Goal: Task Accomplishment & Management: Use online tool/utility

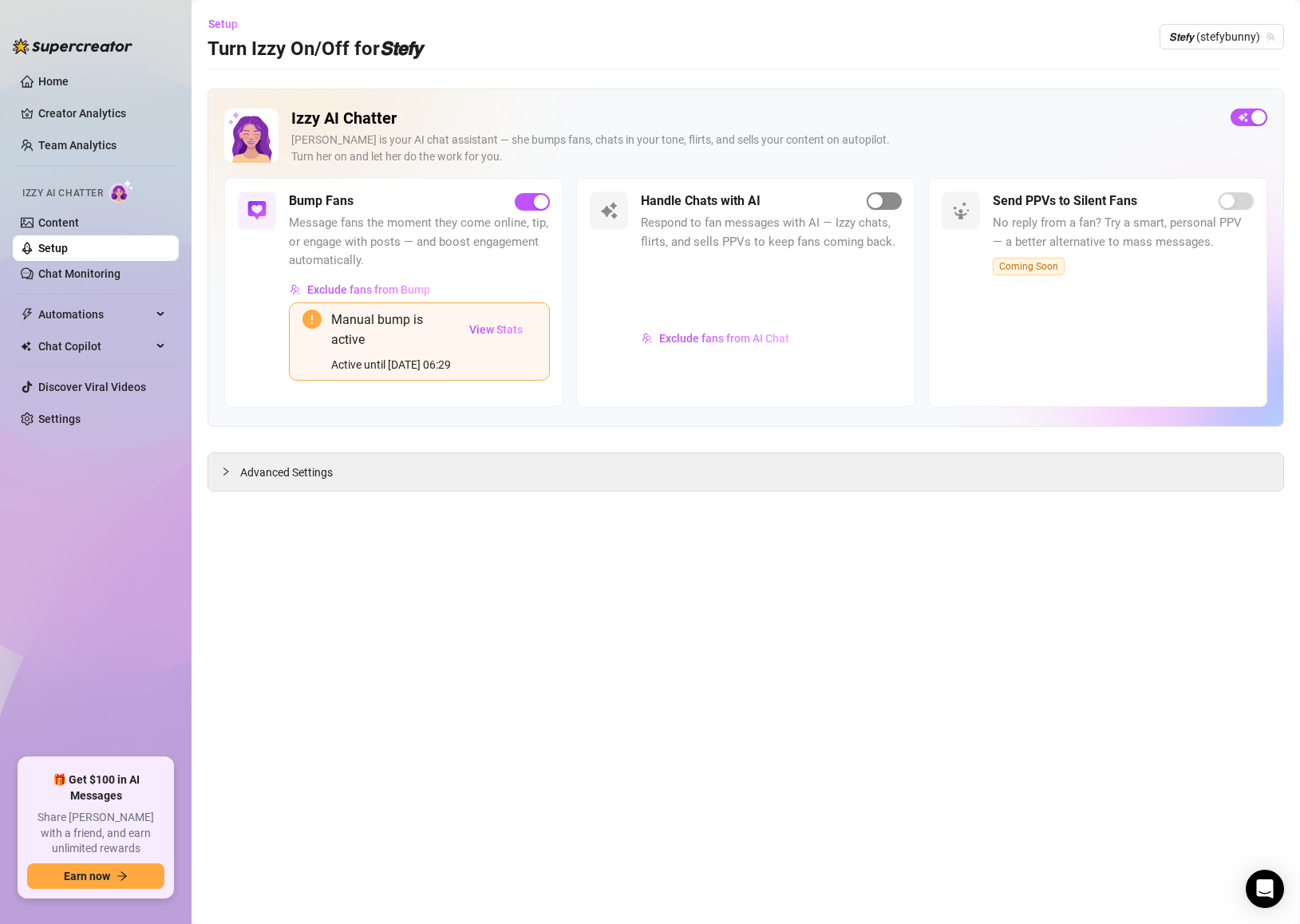
click at [878, 198] on div "button" at bounding box center [875, 200] width 14 height 14
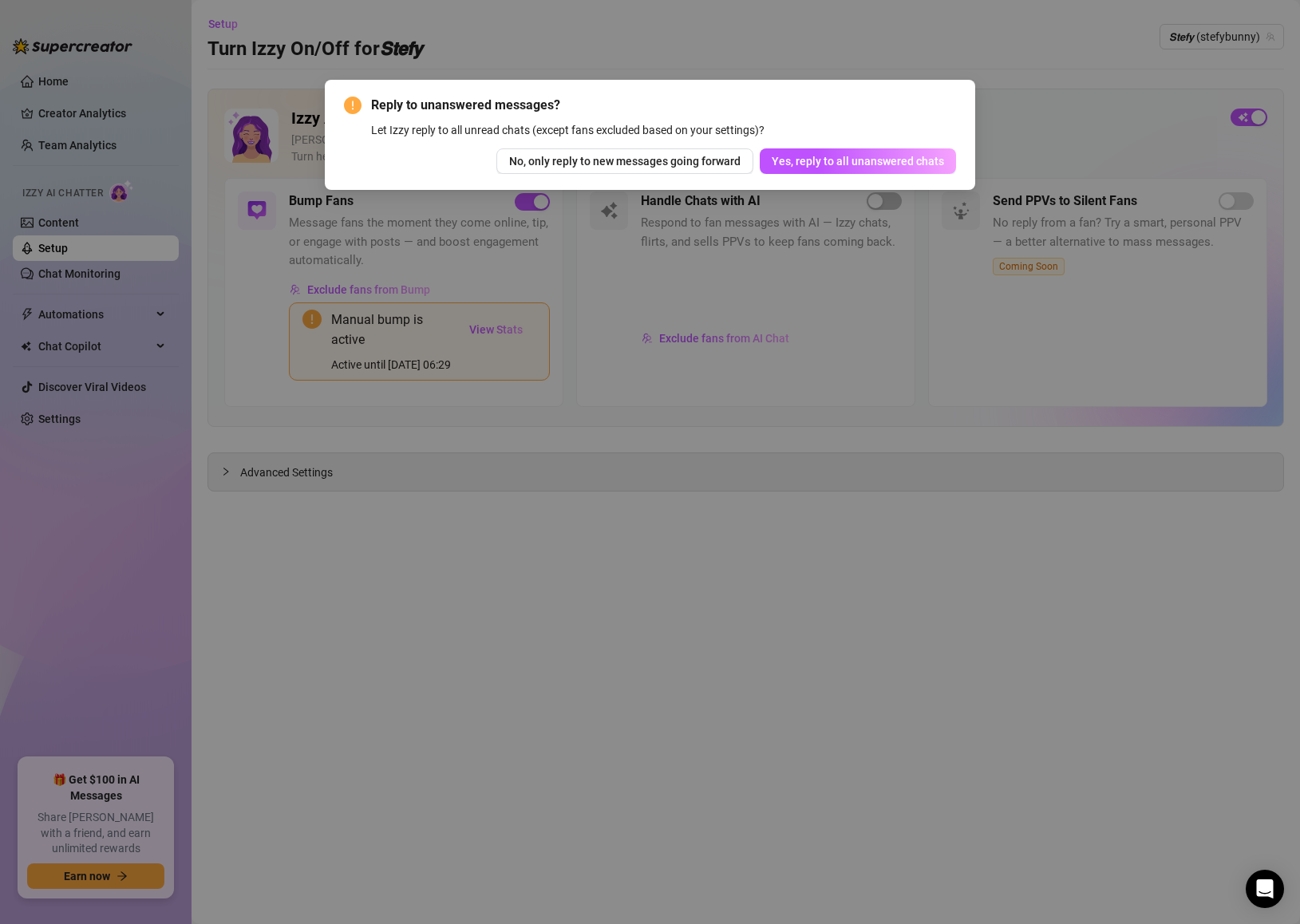
click at [1243, 39] on div "Reply to unanswered messages? Let Izzy reply to all unread chats (except fans e…" at bounding box center [650, 462] width 1300 height 924
click at [945, 163] on button "Yes, reply to all unanswered chats" at bounding box center [858, 161] width 196 height 26
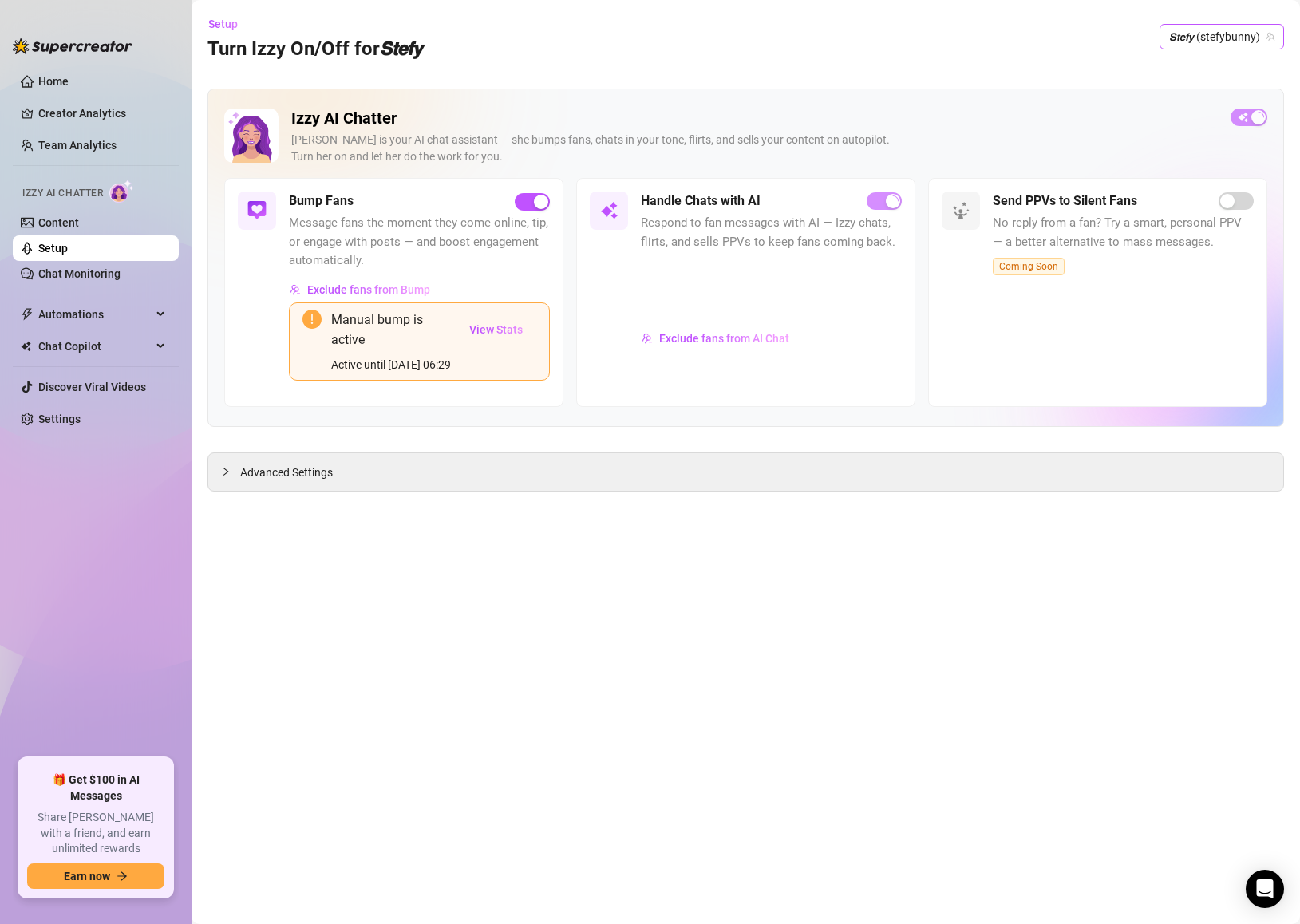
click at [1238, 36] on span "𝙎𝙩𝙚𝙛𝙮 (stefybunny)" at bounding box center [1222, 37] width 106 height 24
click at [1185, 101] on div "𝙎𝙩𝙚𝙛𝙮 ( stefysclub )" at bounding box center [1202, 96] width 140 height 19
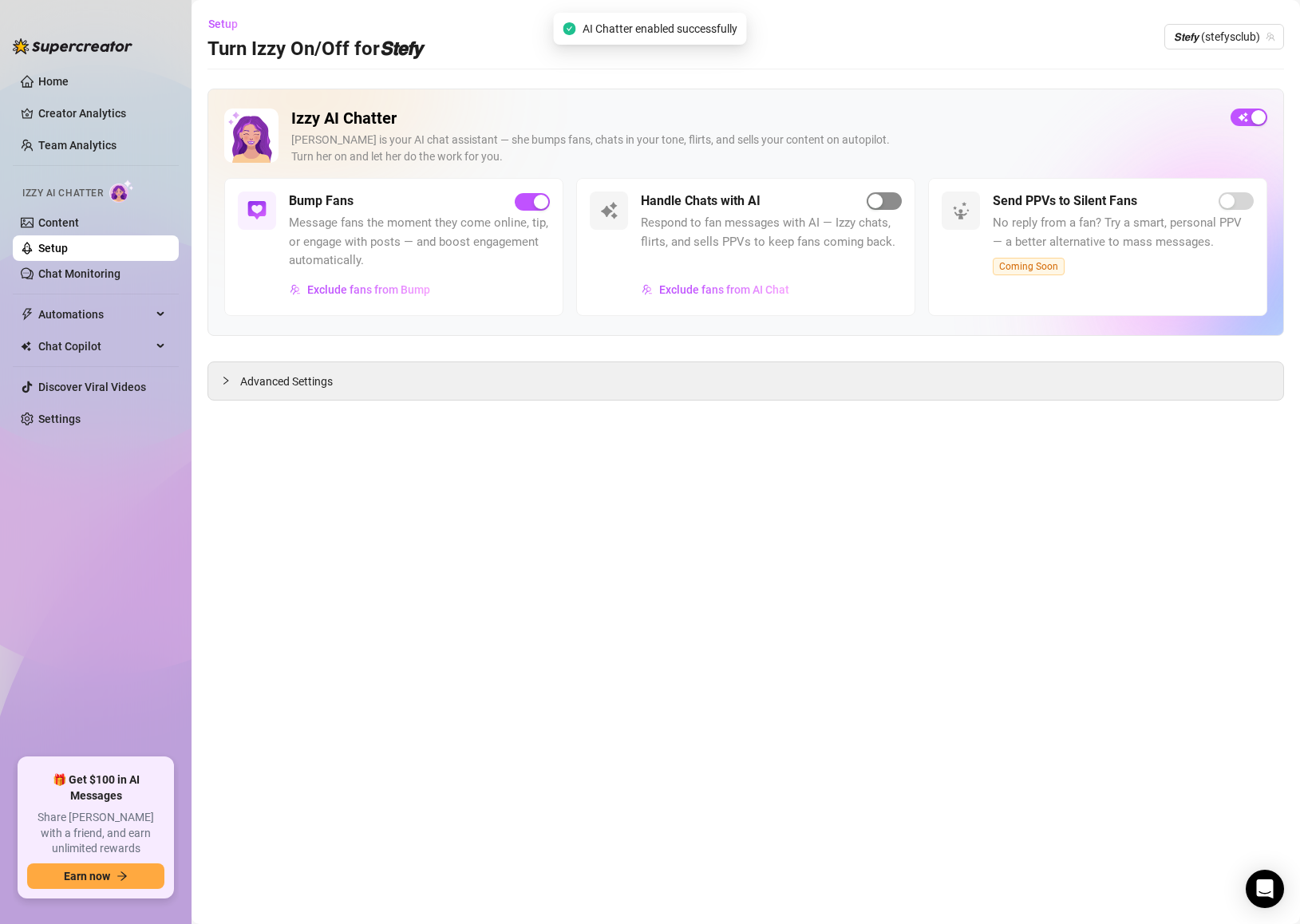
click at [892, 205] on span "button" at bounding box center [884, 200] width 35 height 17
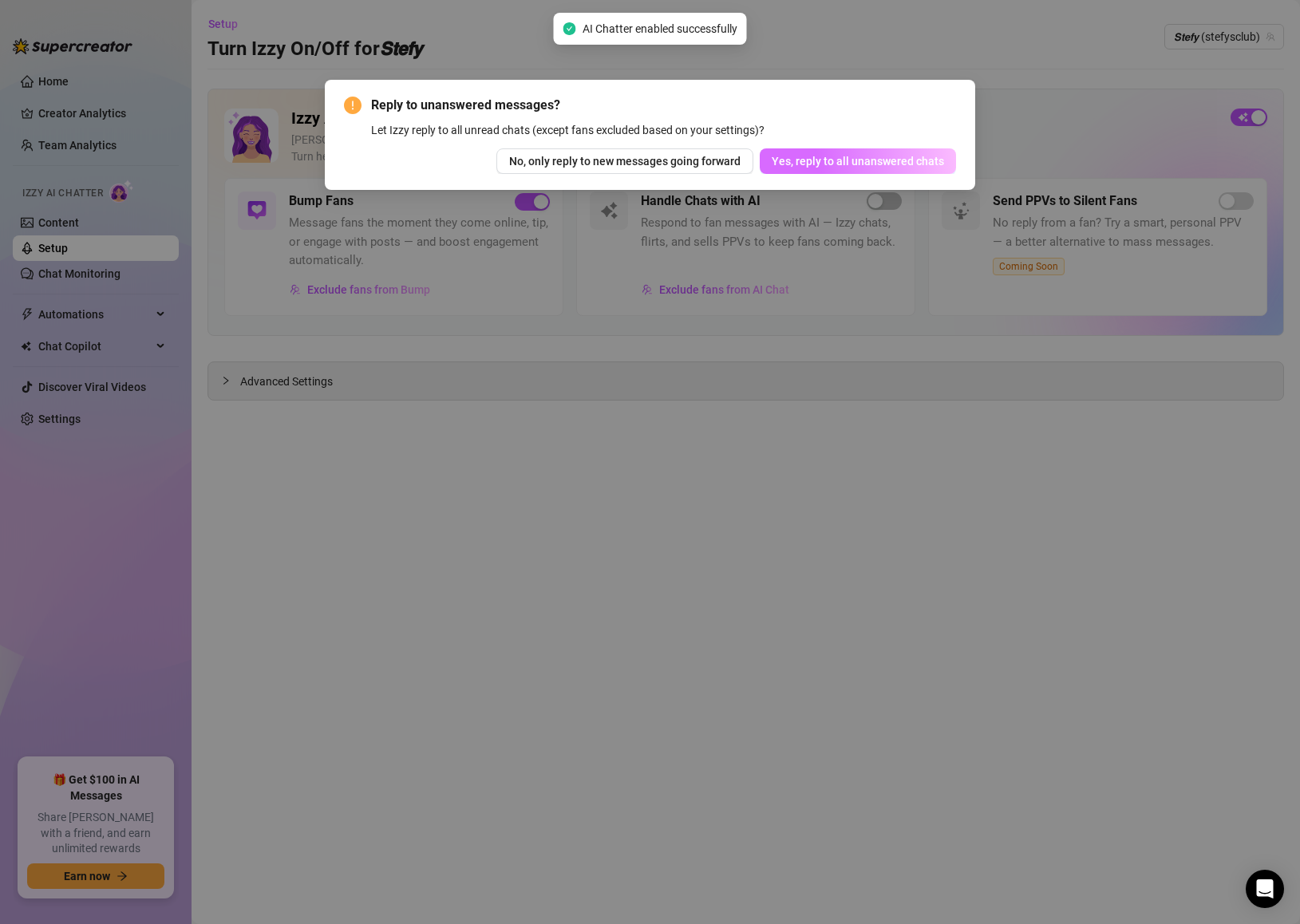
click at [916, 168] on button "Yes, reply to all unanswered chats" at bounding box center [858, 161] width 196 height 26
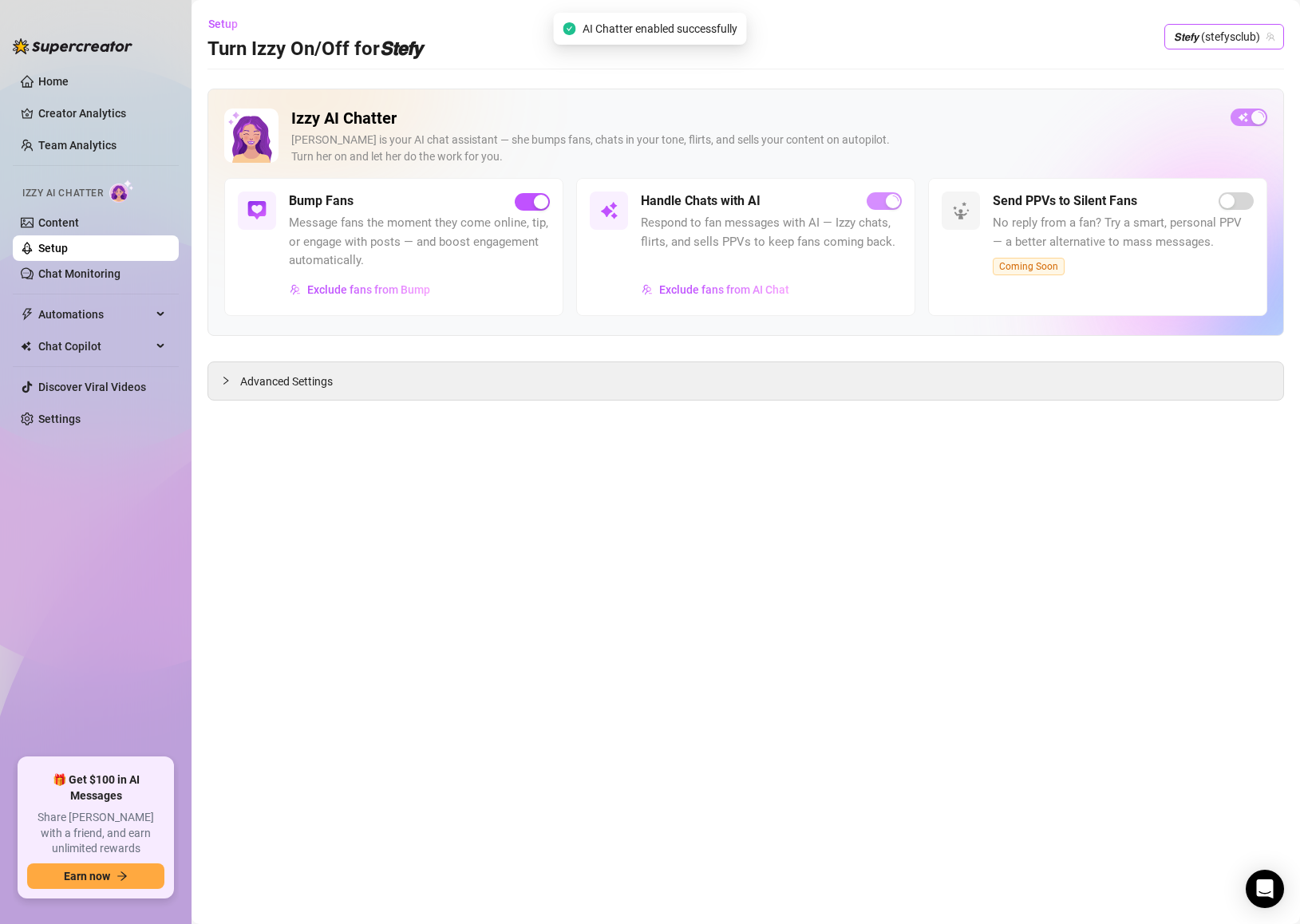
click at [1213, 28] on span "𝙎𝙩𝙚𝙛𝙮 (stefysclub)" at bounding box center [1224, 37] width 101 height 24
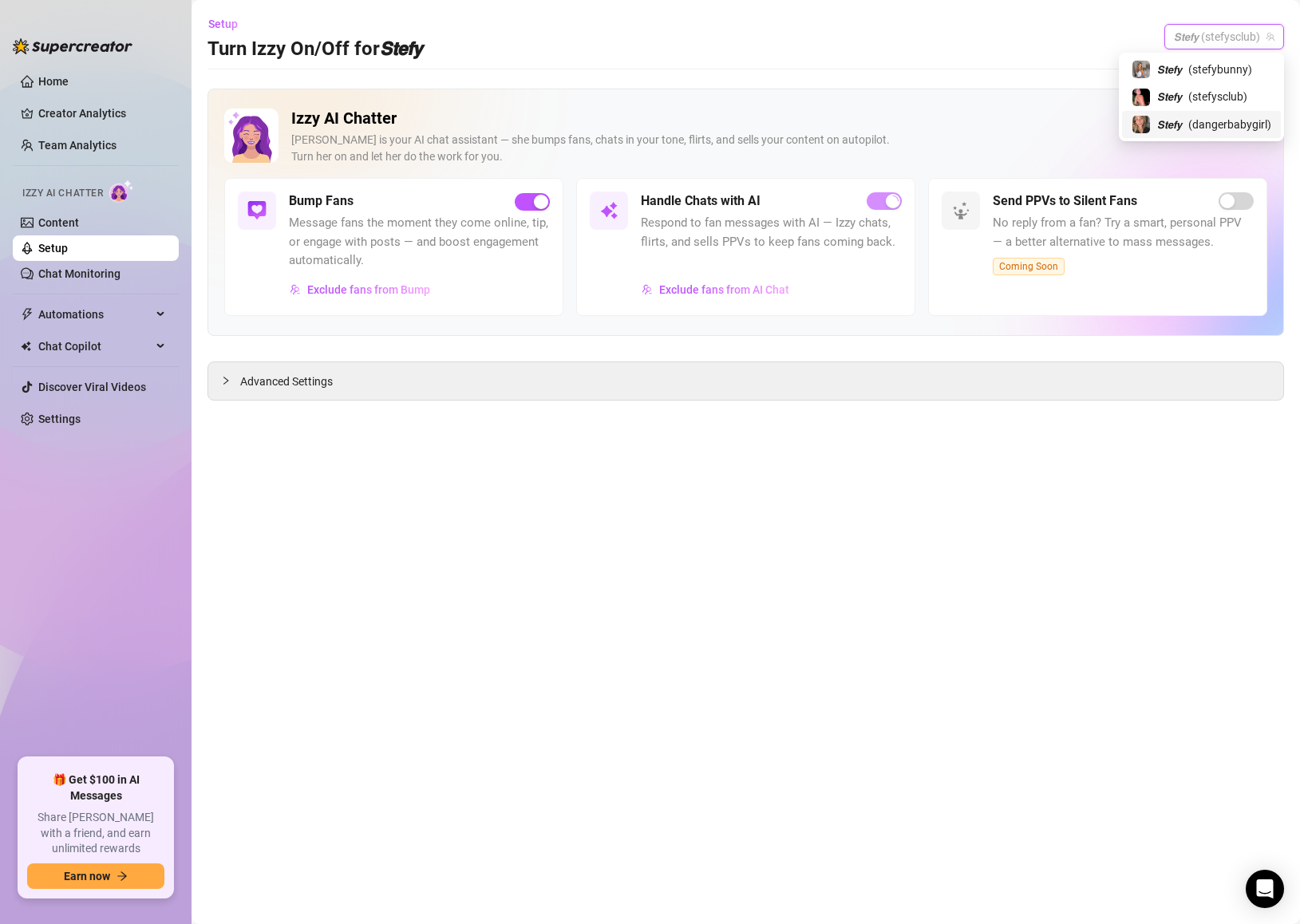
click at [1219, 122] on span "( dangerbabygirl )" at bounding box center [1230, 124] width 83 height 17
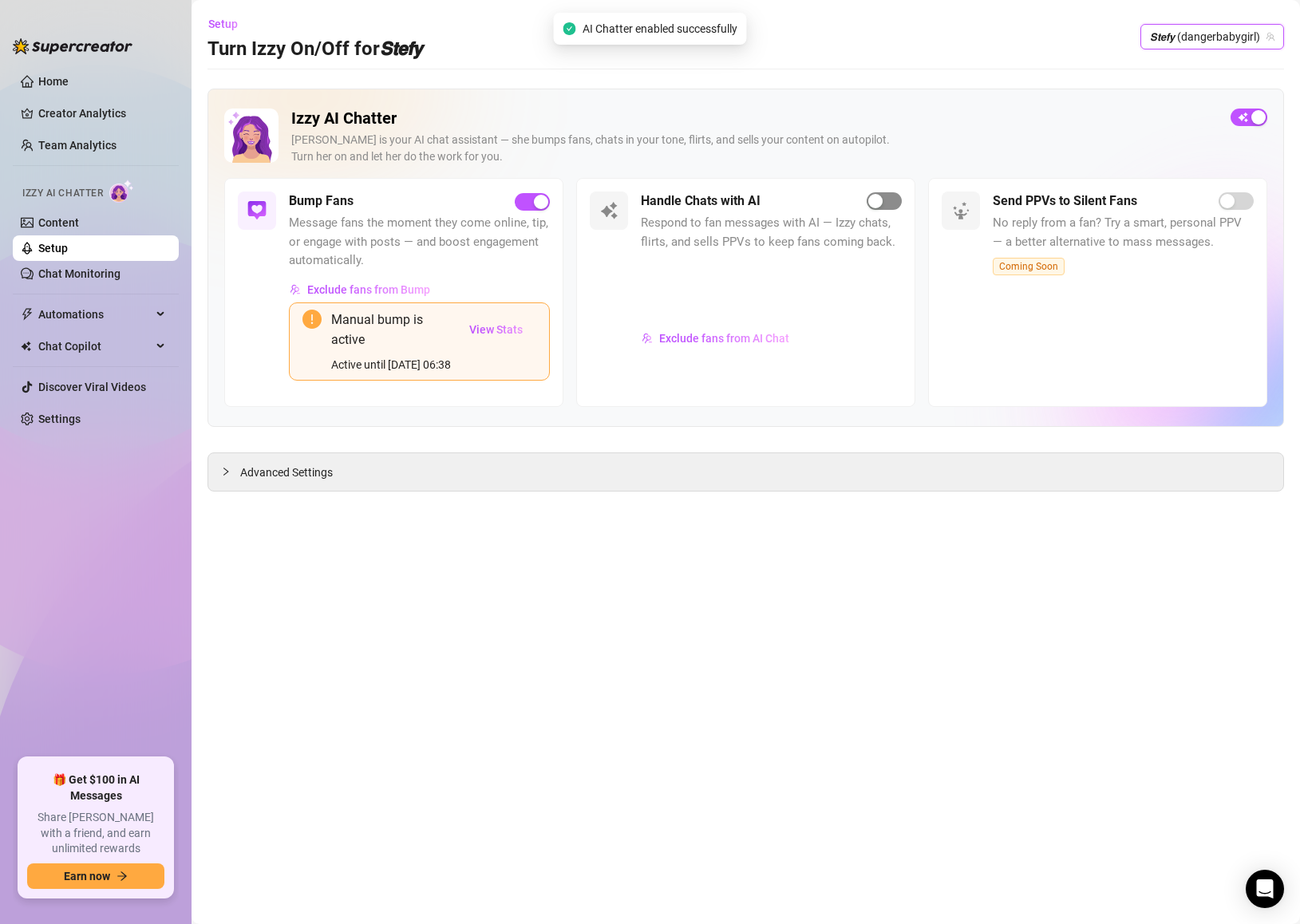
click at [886, 200] on span "button" at bounding box center [884, 200] width 35 height 17
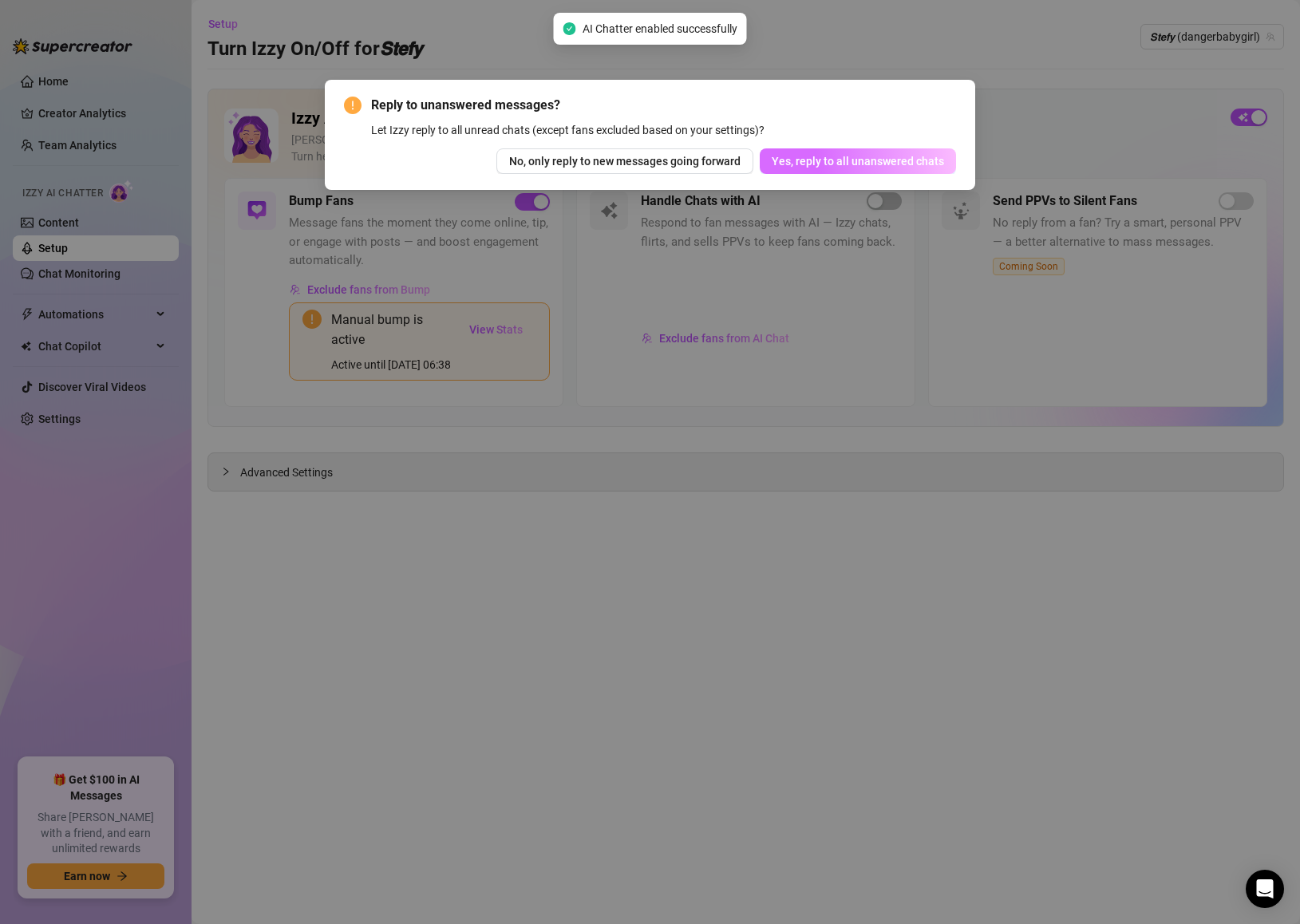
click at [907, 170] on button "Yes, reply to all unanswered chats" at bounding box center [858, 161] width 196 height 26
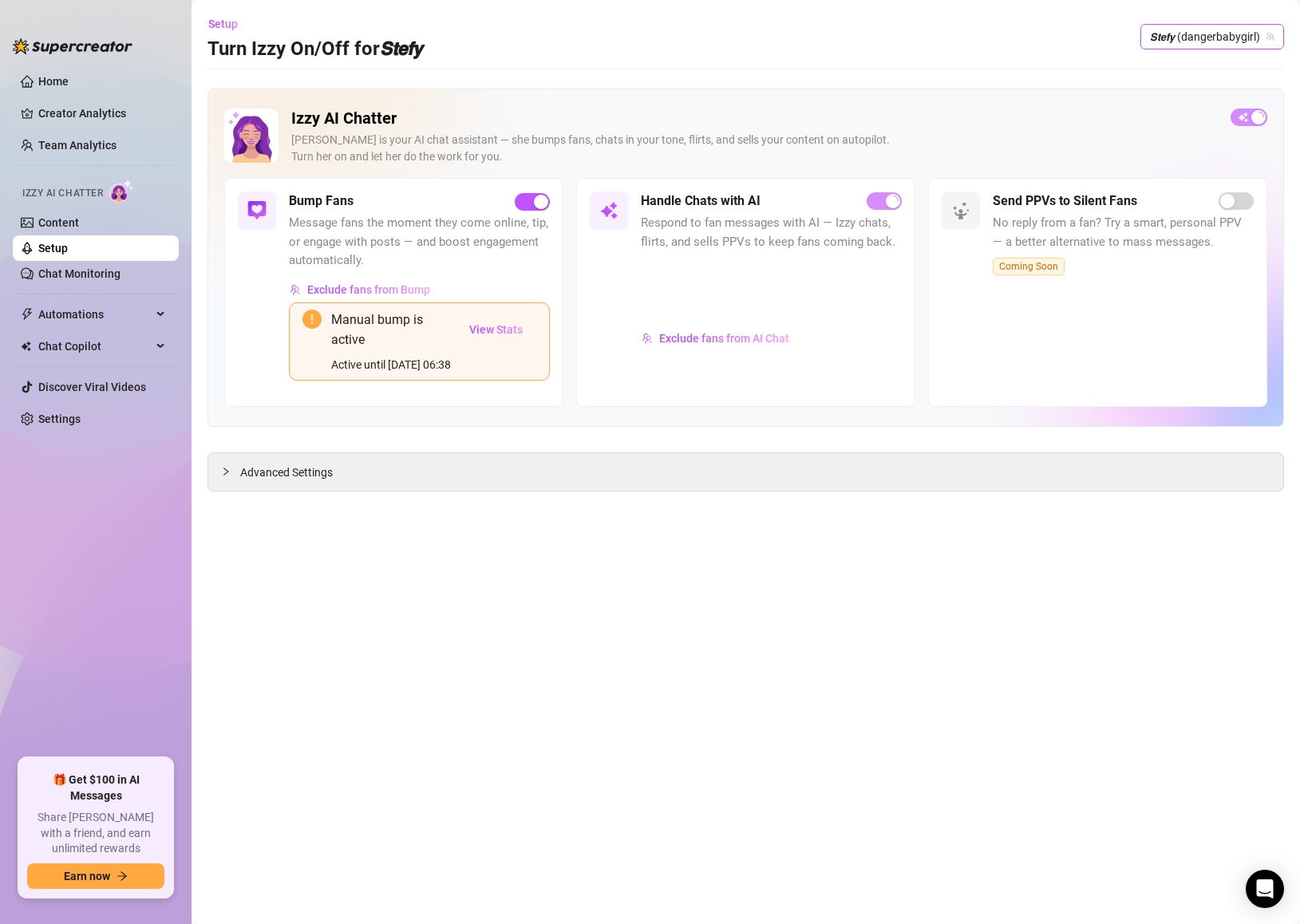
click at [1160, 32] on span "𝙎𝙩𝙚𝙛𝙮 (dangerbabygirl)" at bounding box center [1213, 37] width 125 height 24
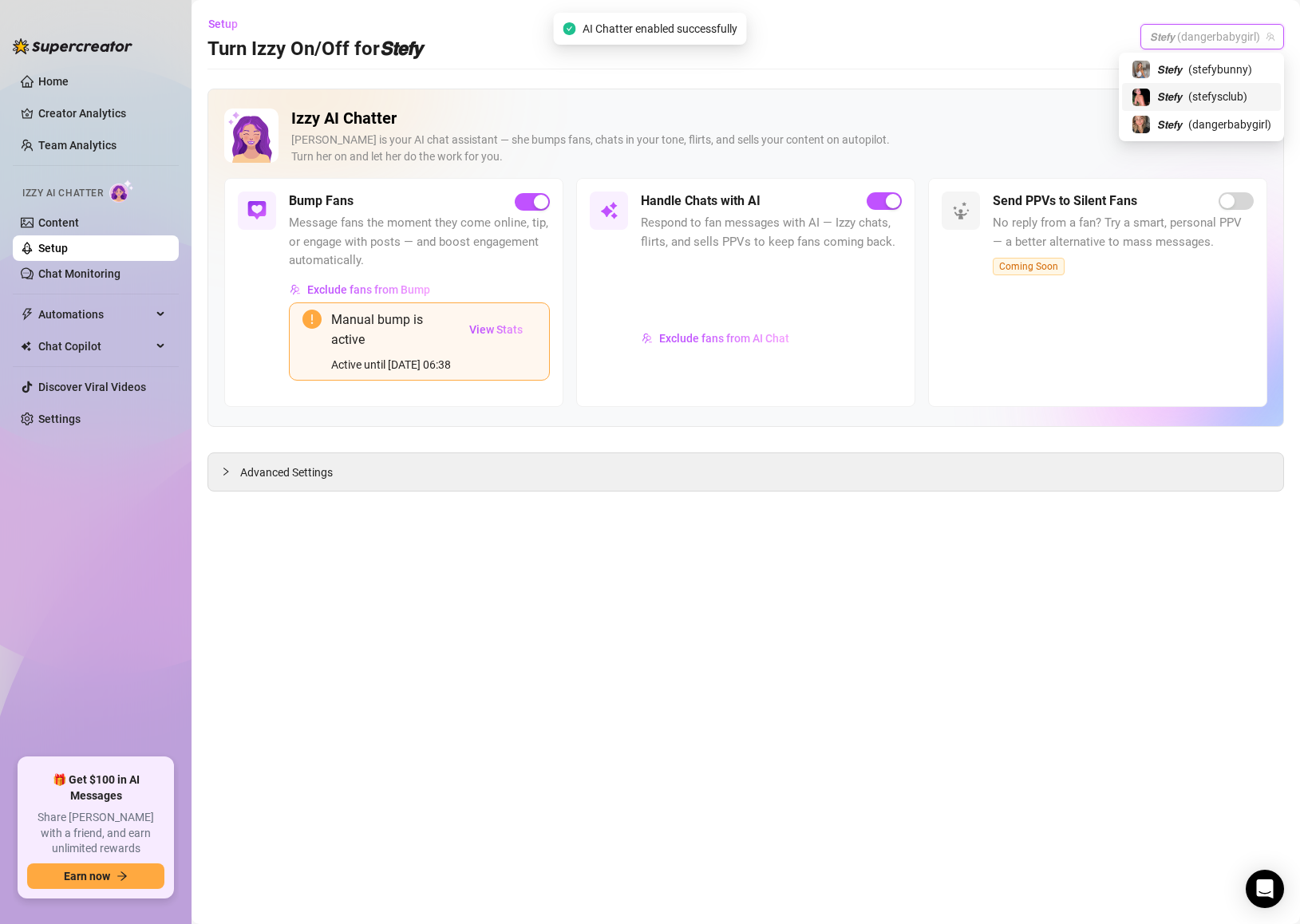
click at [1176, 100] on span "𝙎𝙩𝙚𝙛𝙮" at bounding box center [1169, 96] width 25 height 17
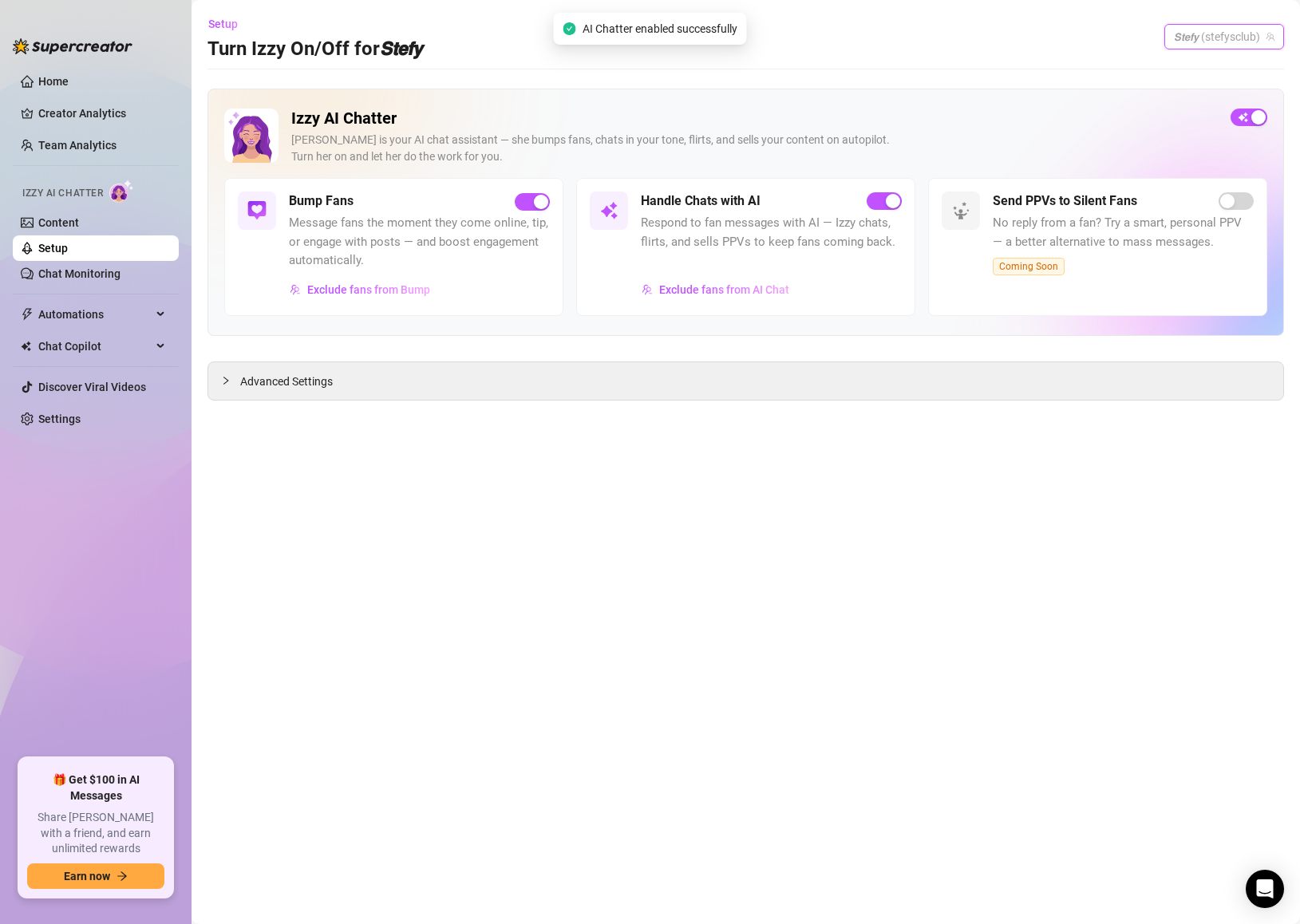
click at [1212, 49] on div "𝙎𝙩𝙚𝙛𝙮 (stefysclub)" at bounding box center [1224, 37] width 120 height 26
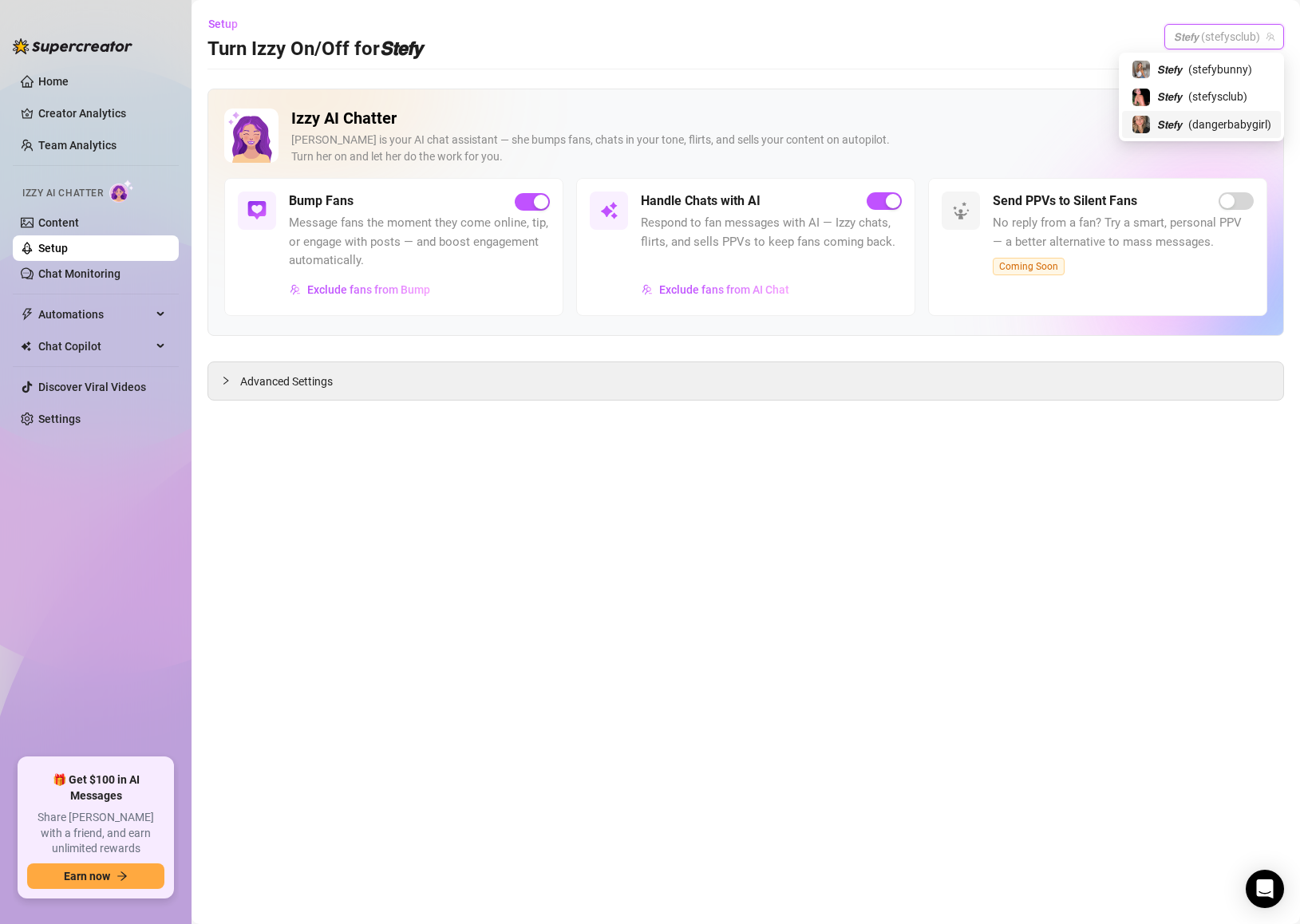
click at [1189, 120] on span "( dangerbabygirl )" at bounding box center [1230, 124] width 83 height 17
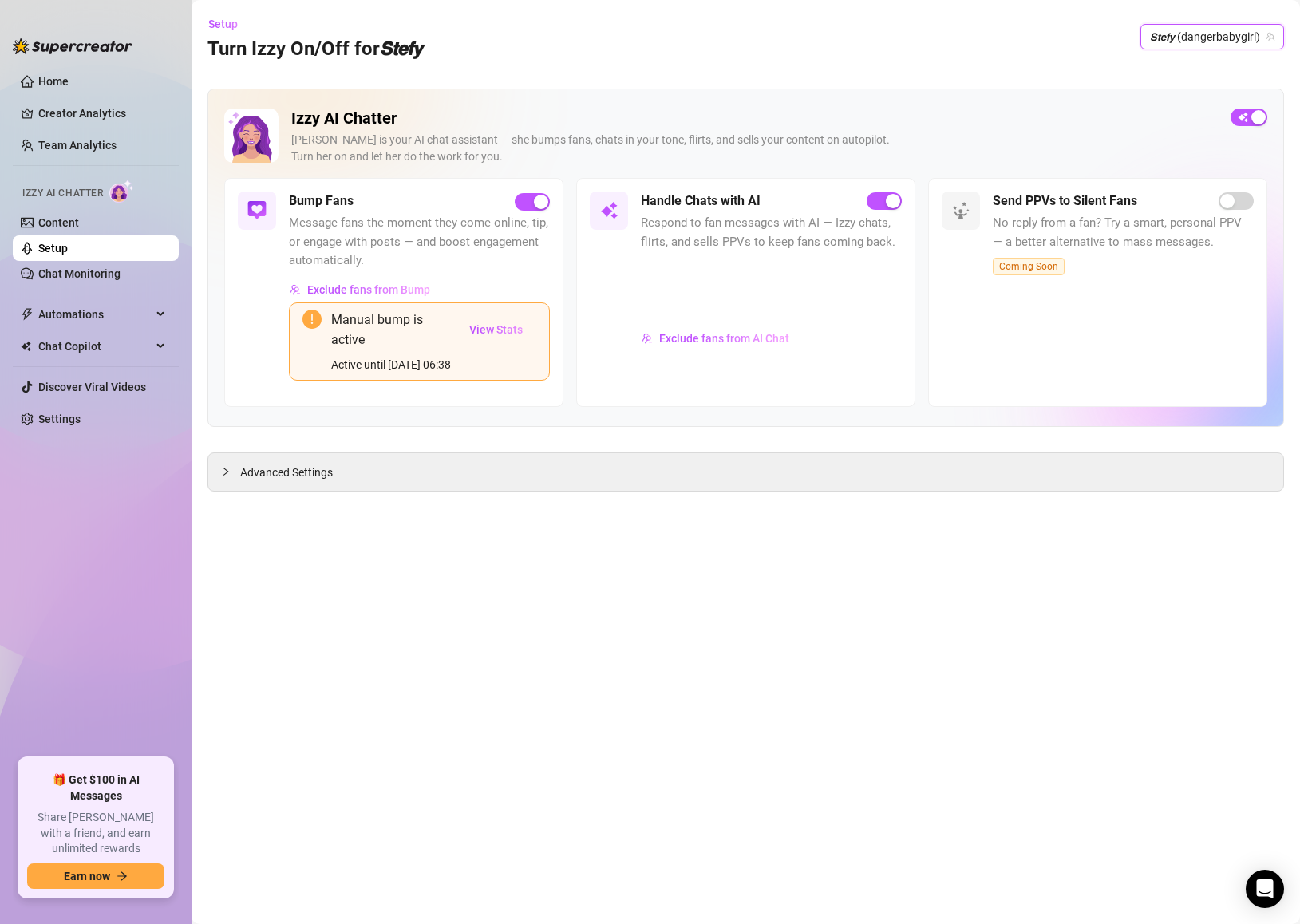
click at [1233, 62] on main "Setup Turn Izzy On/Off for 𝙎𝙩𝙚𝙛𝙮 𝙎𝙩𝙚𝙛𝙮 (dangerbabygirl) 𝙎𝙩𝙚𝙛𝙮 (dangerbabygirl) …" at bounding box center [745, 462] width 1109 height 924
click at [1242, 26] on span "𝙎𝙩𝙚𝙛𝙮 (dangerbabygirl)" at bounding box center [1213, 37] width 125 height 24
click at [1218, 66] on span "( stefybunny )" at bounding box center [1220, 69] width 64 height 17
